Goal: Task Accomplishment & Management: Use online tool/utility

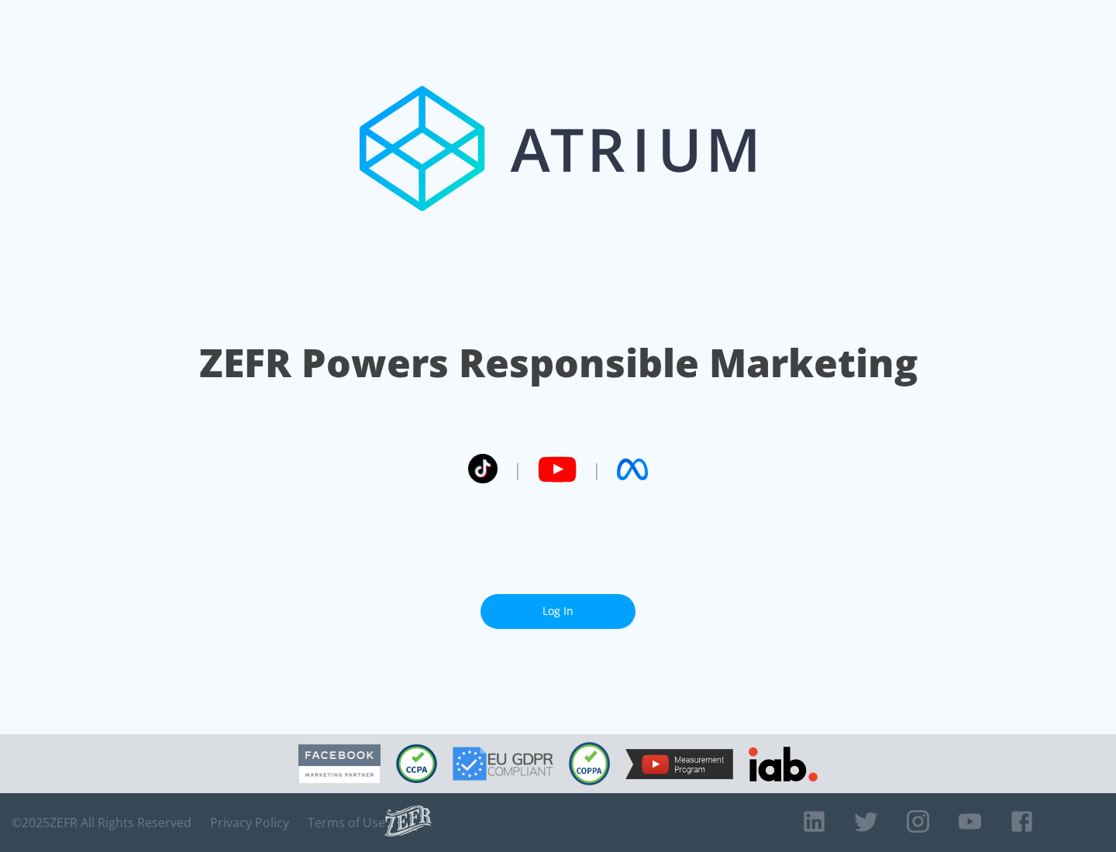
click at [558, 611] on link "Log In" at bounding box center [557, 611] width 155 height 35
